Goal: Task Accomplishment & Management: Use online tool/utility

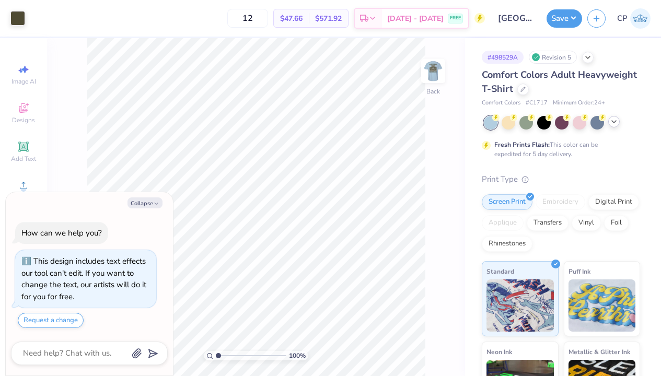
click at [617, 123] on icon at bounding box center [613, 121] width 8 height 8
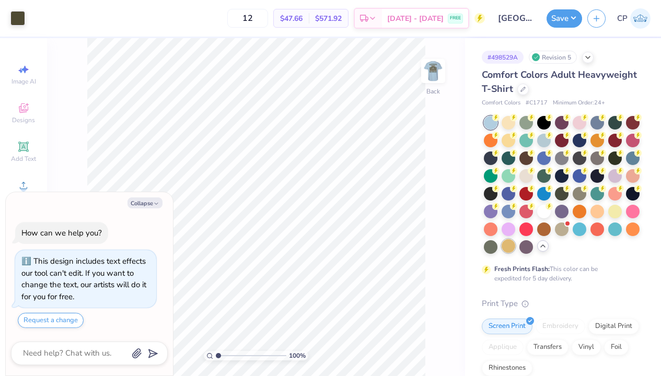
click at [510, 247] on div at bounding box center [508, 246] width 14 height 14
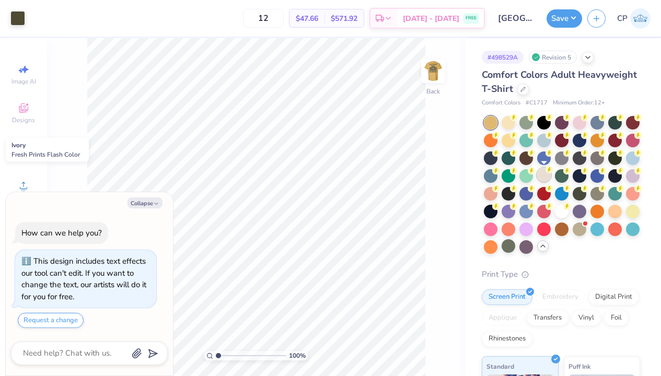
click at [544, 178] on div at bounding box center [544, 175] width 14 height 14
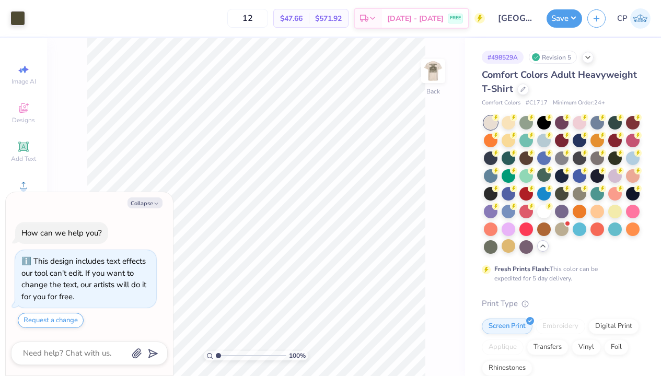
click at [470, 152] on div "# 498529A Revision 5 Comfort Colors Adult Heavyweight T-Shirt Comfort Colors # …" at bounding box center [563, 329] width 196 height 583
click at [156, 201] on icon "button" at bounding box center [156, 204] width 6 height 6
type textarea "x"
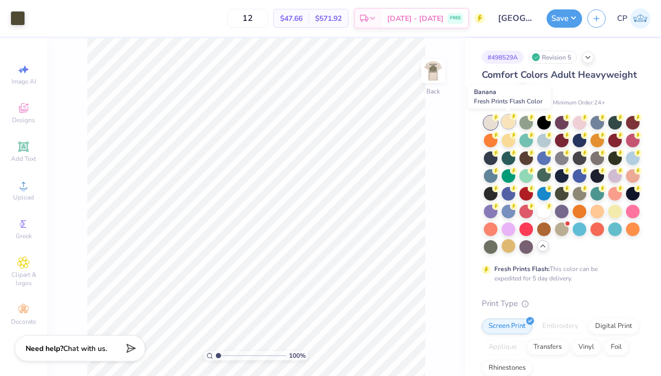
click at [509, 124] on div at bounding box center [508, 122] width 14 height 14
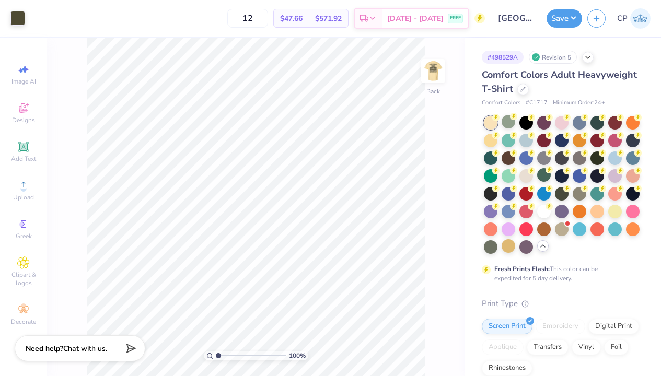
click at [570, 250] on div at bounding box center [562, 185] width 156 height 138
click at [543, 230] on div at bounding box center [544, 228] width 14 height 14
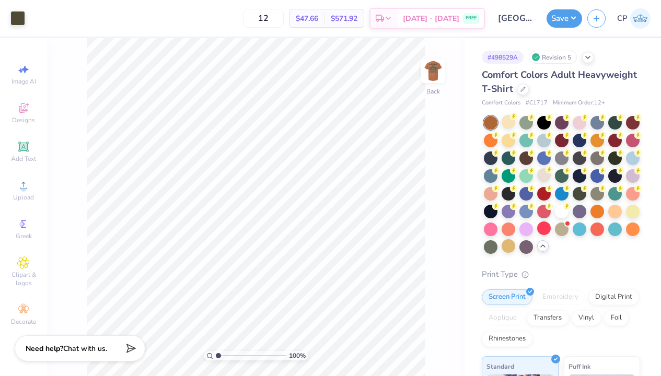
click at [604, 250] on div at bounding box center [562, 185] width 156 height 138
click at [525, 157] on div at bounding box center [526, 157] width 14 height 14
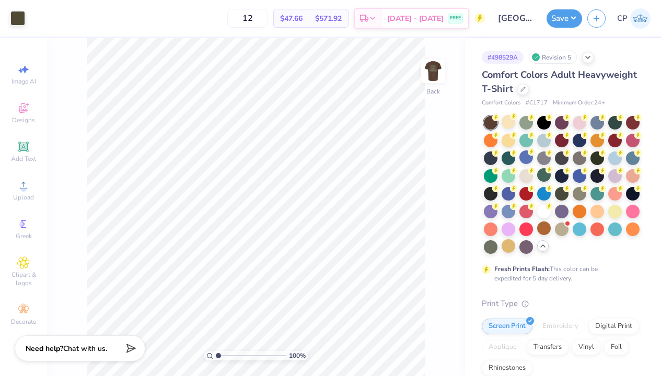
click at [441, 43] on div "100 % Back" at bounding box center [256, 207] width 418 height 338
click at [438, 61] on img at bounding box center [433, 71] width 42 height 42
click at [543, 232] on div at bounding box center [544, 228] width 14 height 14
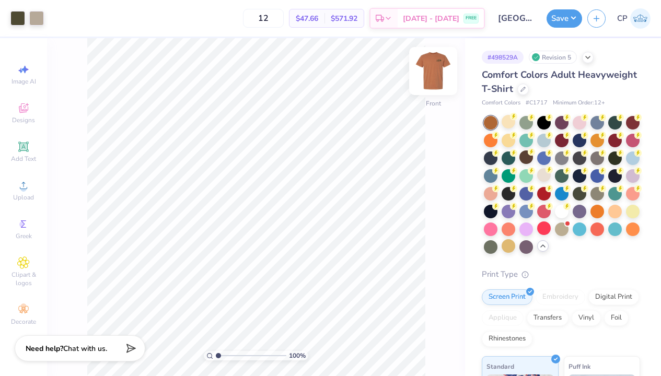
click at [432, 75] on img at bounding box center [433, 71] width 42 height 42
click at [558, 20] on button "Save" at bounding box center [564, 17] width 36 height 18
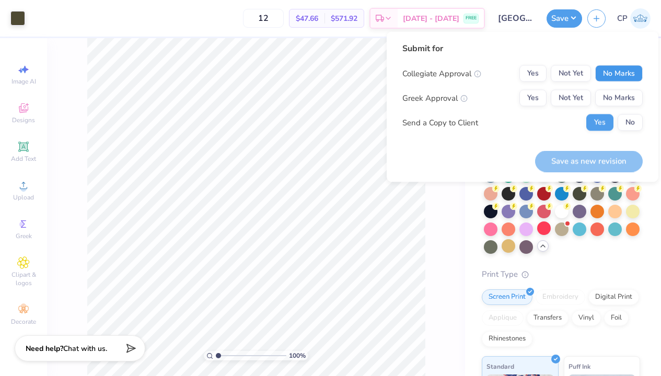
click at [601, 75] on button "No Marks" at bounding box center [619, 73] width 48 height 17
click at [571, 98] on button "Not Yet" at bounding box center [570, 98] width 40 height 17
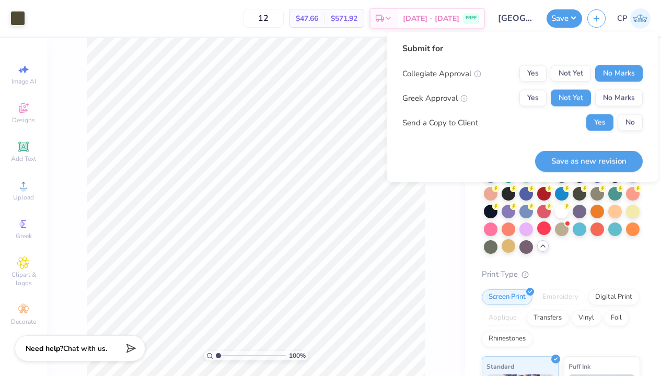
click at [491, 145] on div "Submit for Collegiate Approval Yes Not Yet No Marks Greek Approval Yes Not Yet …" at bounding box center [522, 107] width 240 height 130
click at [573, 157] on button "Save as new revision" at bounding box center [589, 160] width 108 height 21
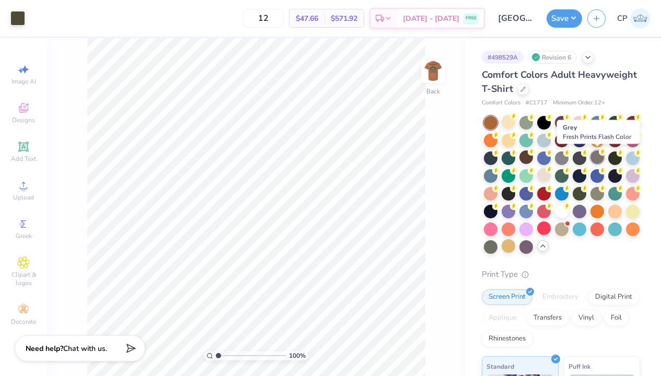
click at [595, 157] on div at bounding box center [597, 157] width 14 height 14
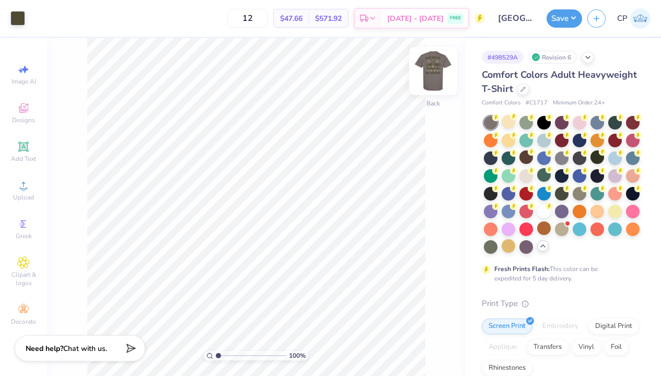
click at [429, 68] on img at bounding box center [433, 71] width 42 height 42
click at [430, 68] on img at bounding box center [433, 71] width 42 height 42
click at [541, 122] on div at bounding box center [544, 122] width 14 height 14
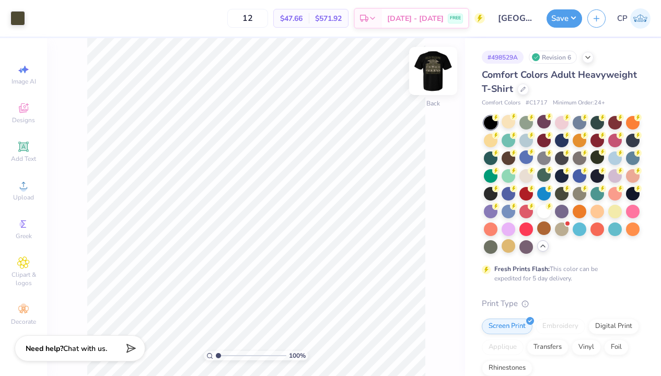
click at [435, 65] on img at bounding box center [433, 71] width 42 height 42
click at [594, 123] on div at bounding box center [597, 122] width 14 height 14
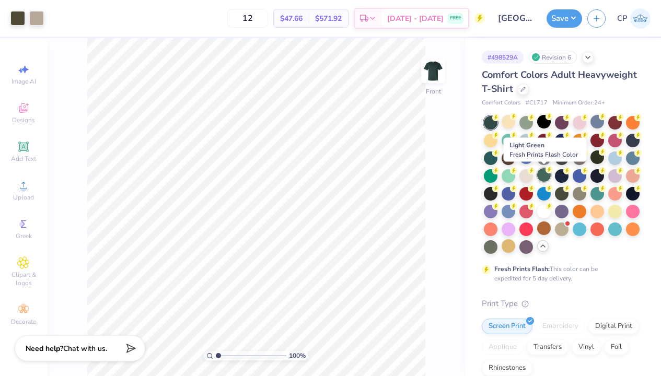
click at [545, 176] on div at bounding box center [544, 175] width 14 height 14
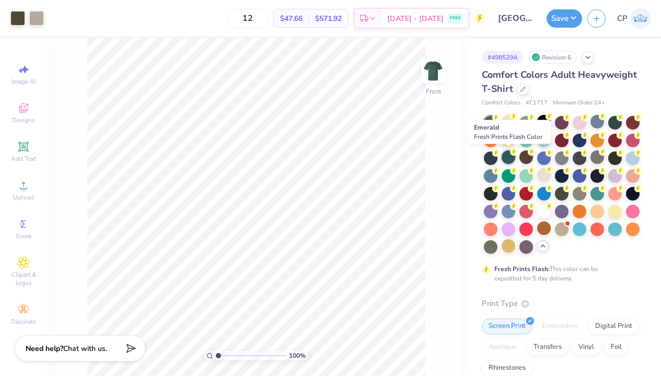
click at [508, 158] on div at bounding box center [508, 157] width 14 height 14
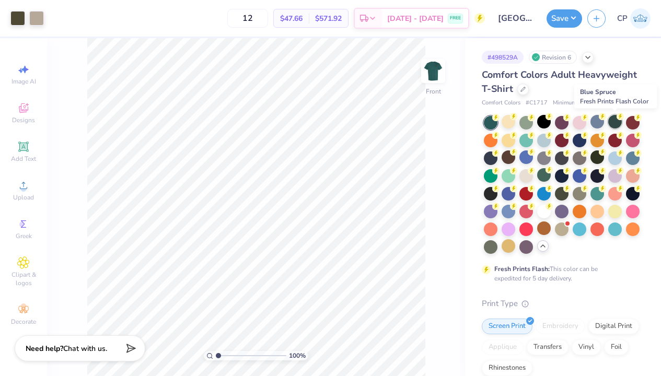
click at [613, 121] on div at bounding box center [615, 122] width 14 height 14
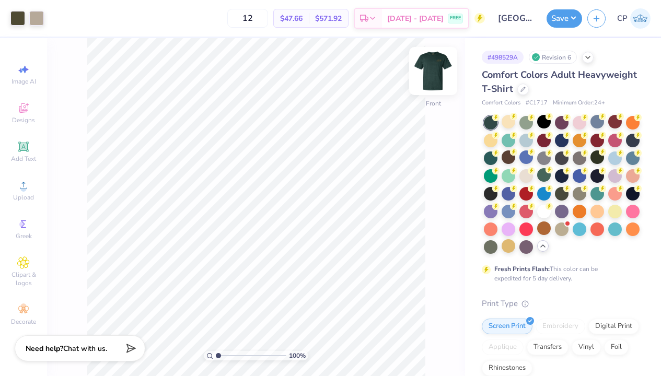
click at [429, 72] on img at bounding box center [433, 71] width 42 height 42
